Goal: Task Accomplishment & Management: Manage account settings

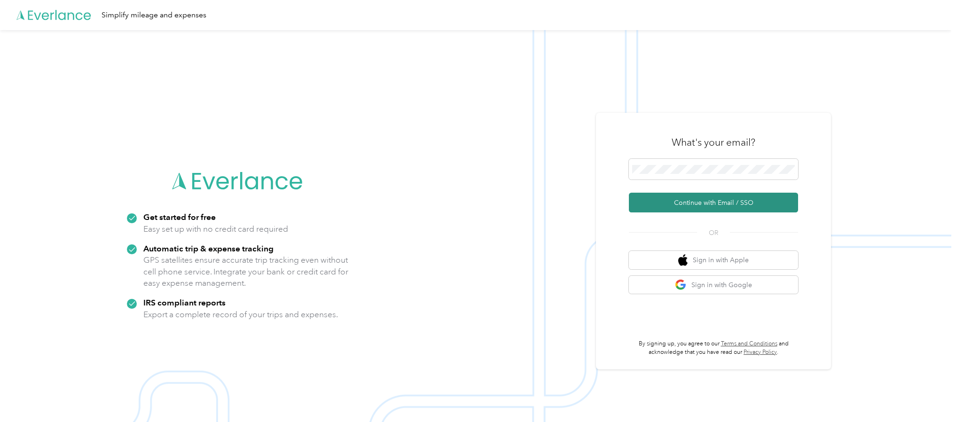
click at [724, 206] on button "Continue with Email / SSO" at bounding box center [713, 203] width 169 height 20
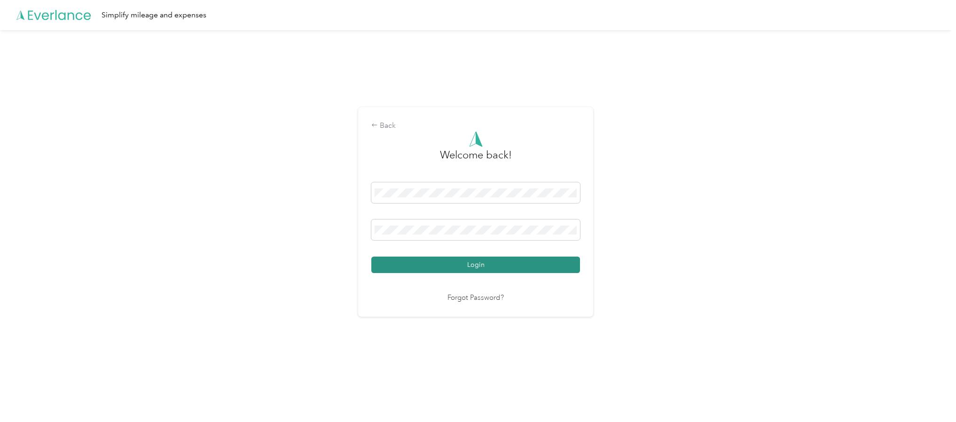
click at [436, 266] on button "Login" at bounding box center [475, 265] width 209 height 16
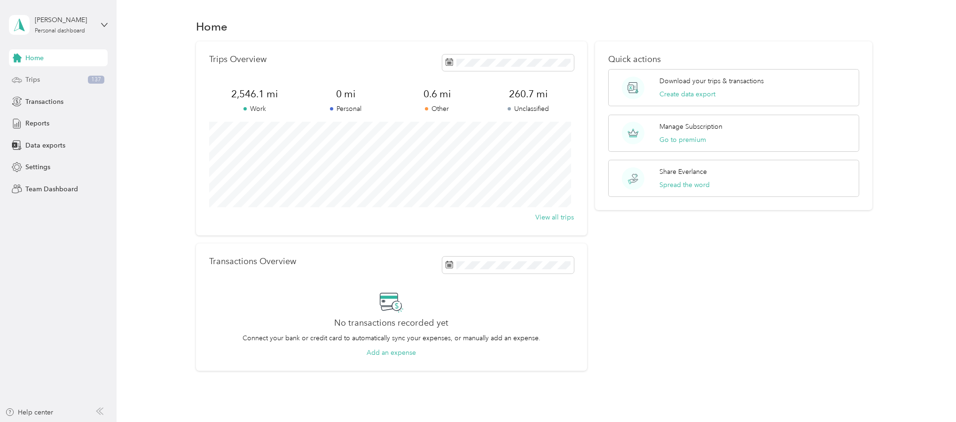
click at [26, 79] on span "Trips" at bounding box center [32, 80] width 15 height 10
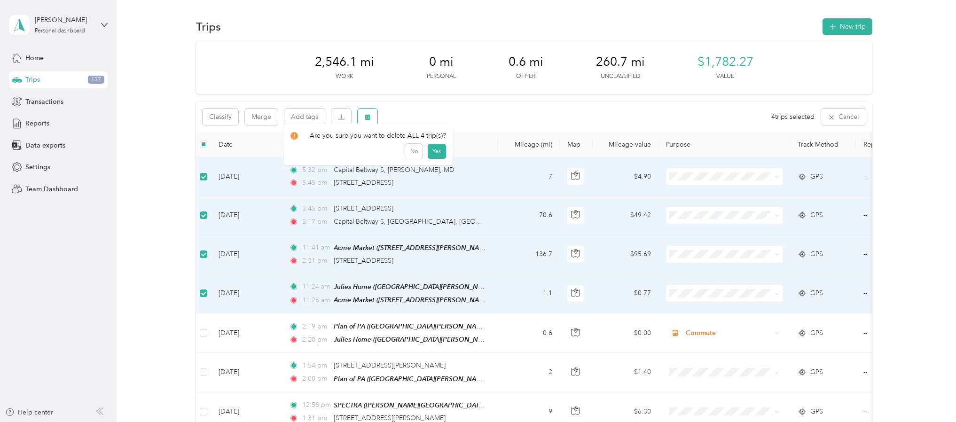
click at [368, 117] on icon "button" at bounding box center [368, 117] width 6 height 6
click at [436, 157] on button "Yes" at bounding box center [437, 156] width 18 height 15
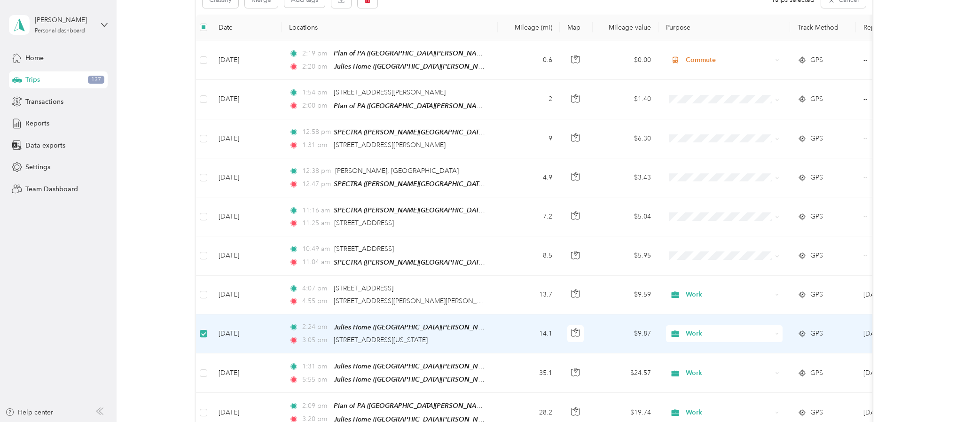
scroll to position [116, 0]
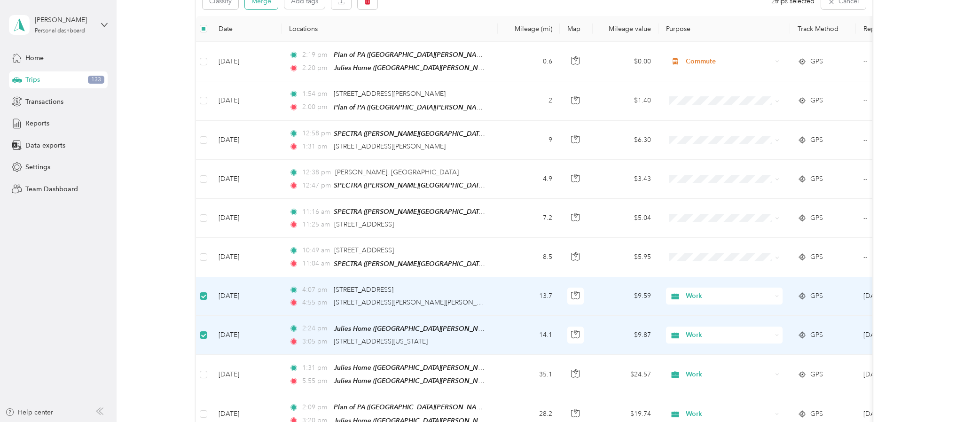
click at [260, 7] on button "Merge" at bounding box center [261, 1] width 33 height 16
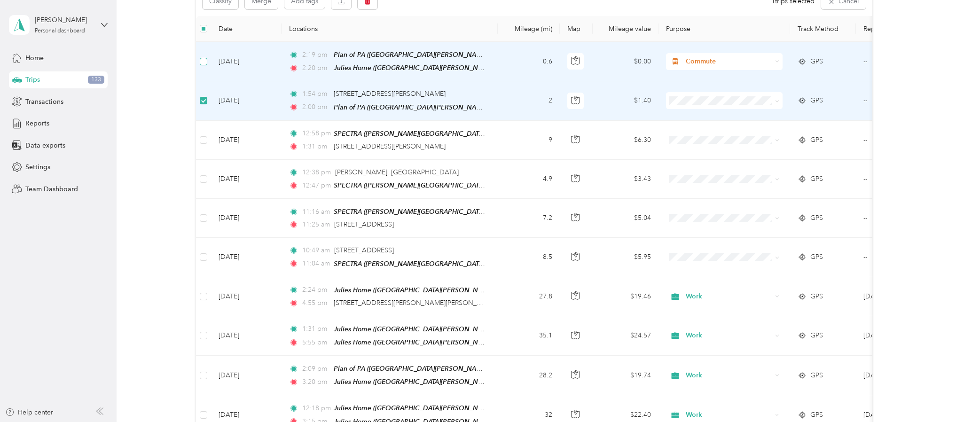
click at [202, 65] on label at bounding box center [204, 61] width 8 height 10
click at [364, 6] on button "button" at bounding box center [368, 1] width 20 height 16
click at [432, 42] on button "Yes" at bounding box center [437, 40] width 18 height 15
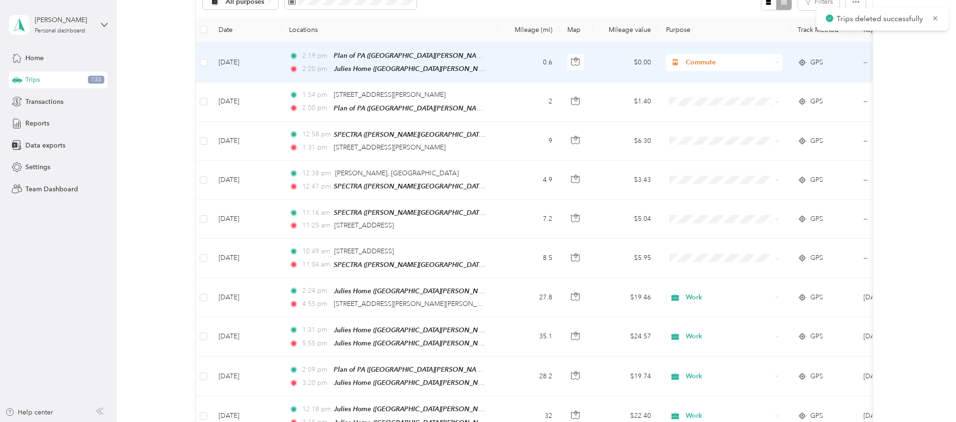
scroll to position [117, 0]
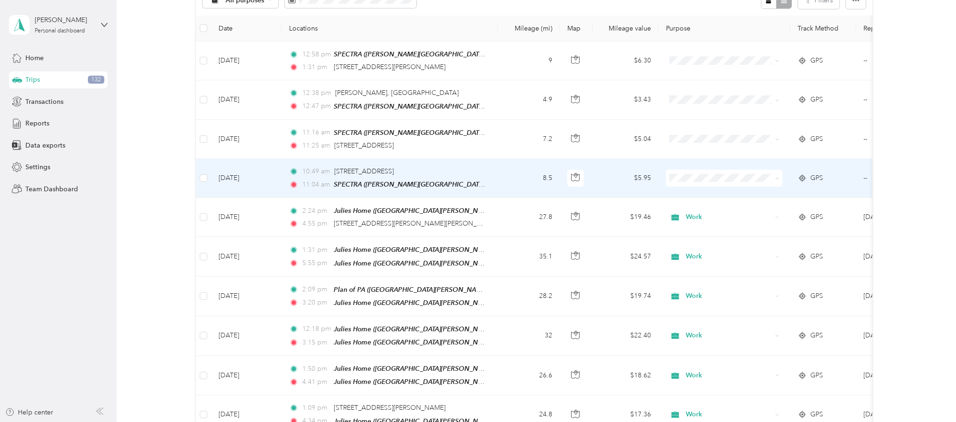
click at [690, 198] on li "Work" at bounding box center [724, 195] width 117 height 16
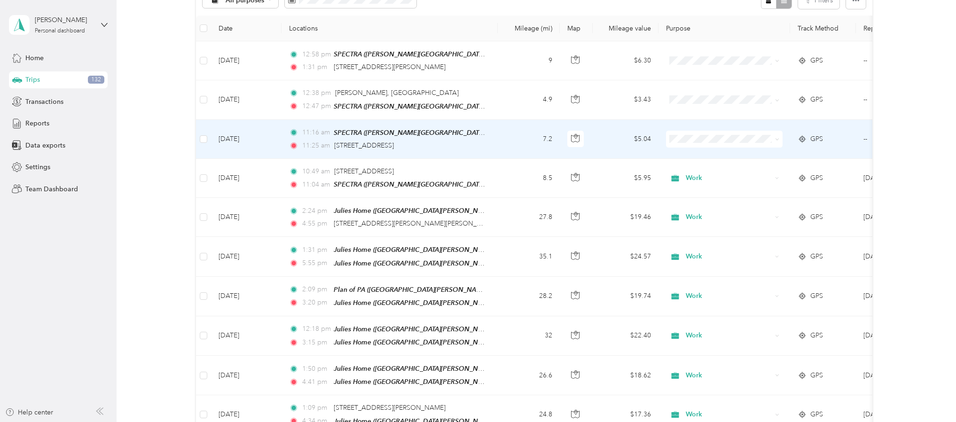
click at [687, 162] on ol "Work Personal Non Billable Work Mileage Billable/Commute Other Charity Medical …" at bounding box center [724, 214] width 117 height 132
click at [689, 156] on span "Work" at bounding box center [732, 156] width 87 height 10
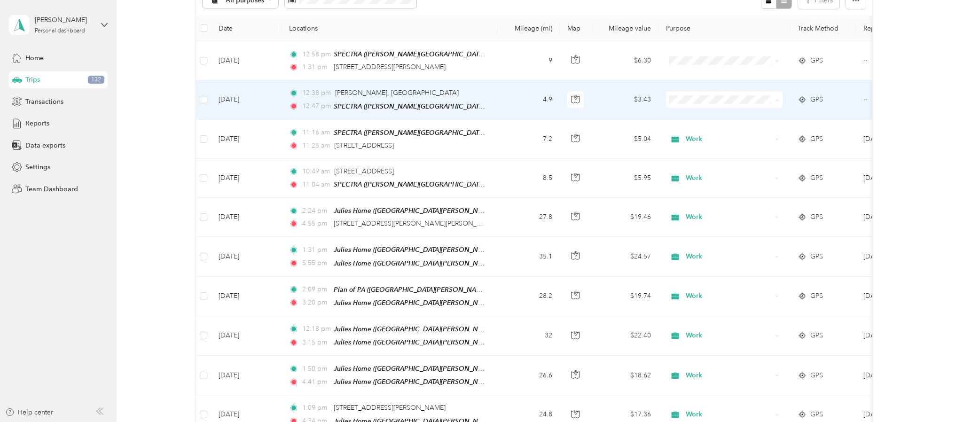
click at [689, 118] on span "Work" at bounding box center [732, 118] width 87 height 10
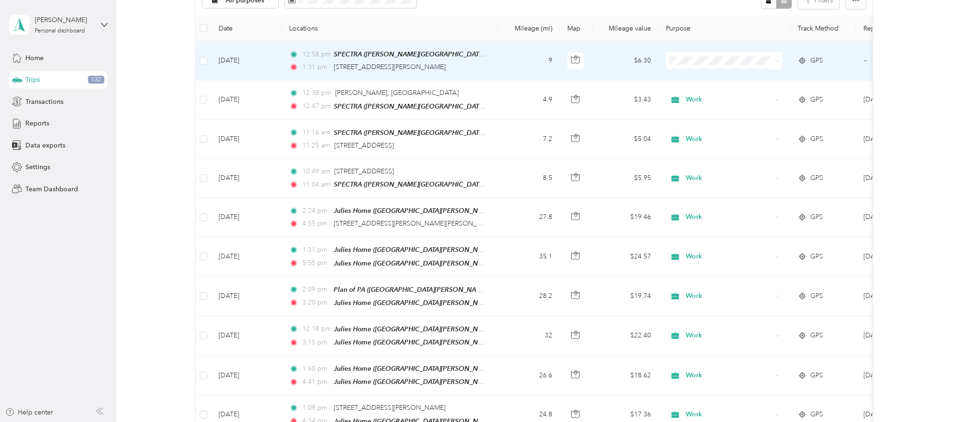
click at [693, 79] on li "Work" at bounding box center [724, 79] width 117 height 16
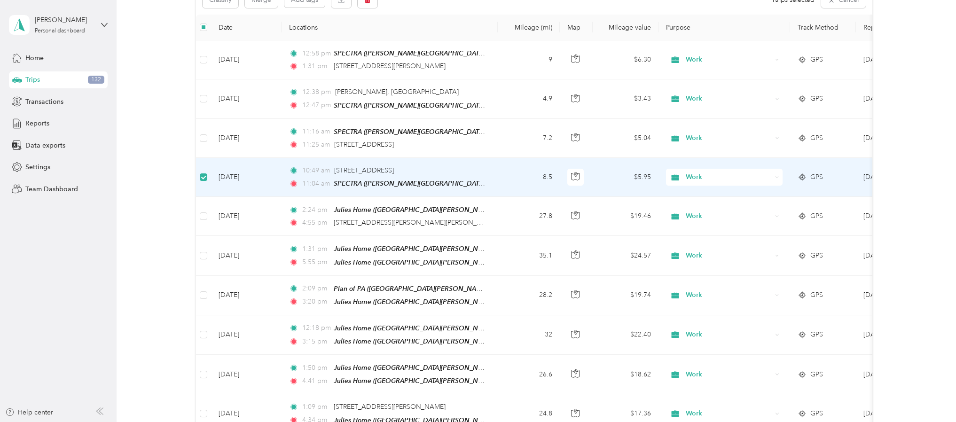
scroll to position [116, 0]
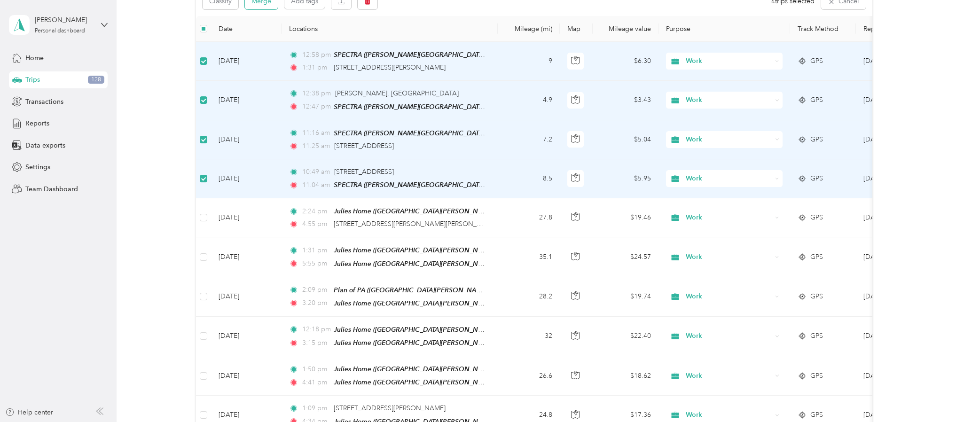
click at [261, 3] on button "Merge" at bounding box center [261, 1] width 33 height 16
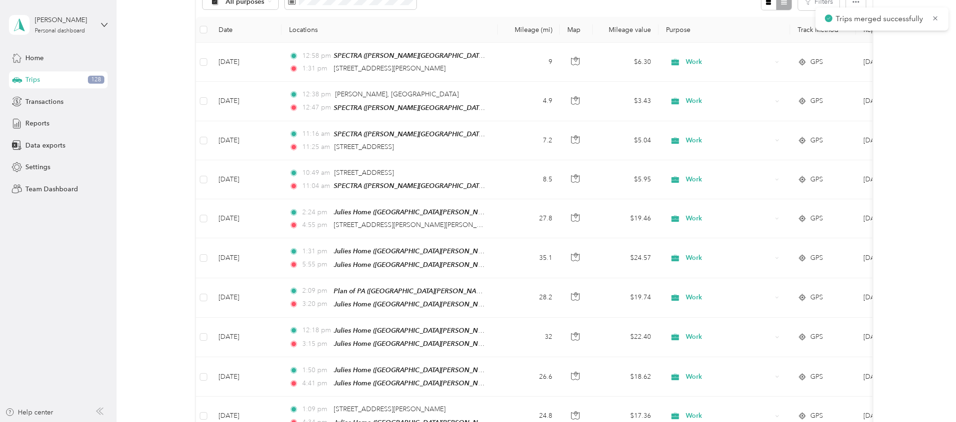
scroll to position [117, 0]
